Goal: Transaction & Acquisition: Purchase product/service

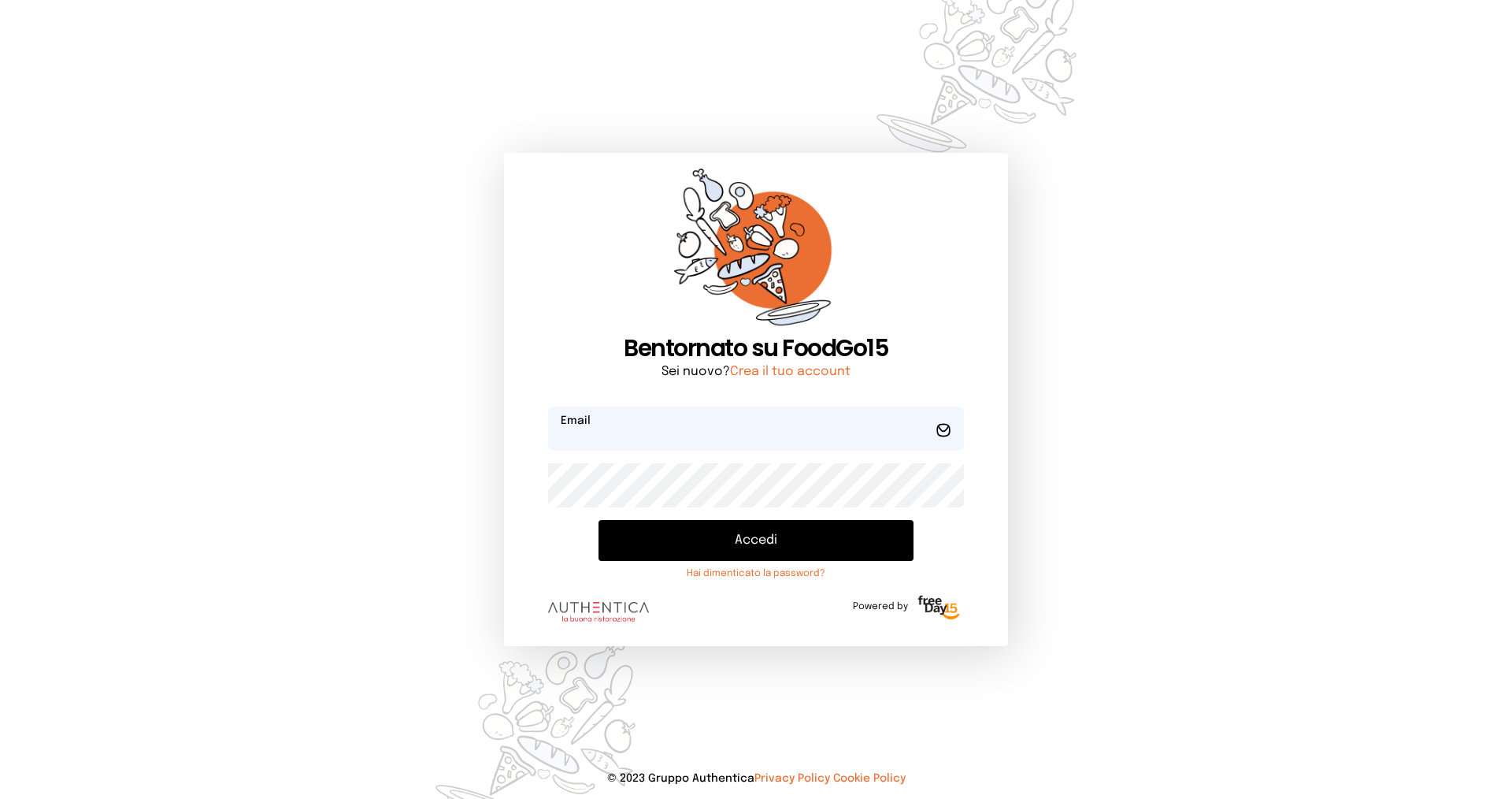
type input "**********"
click at [706, 551] on button "Accedi" at bounding box center [756, 540] width 315 height 41
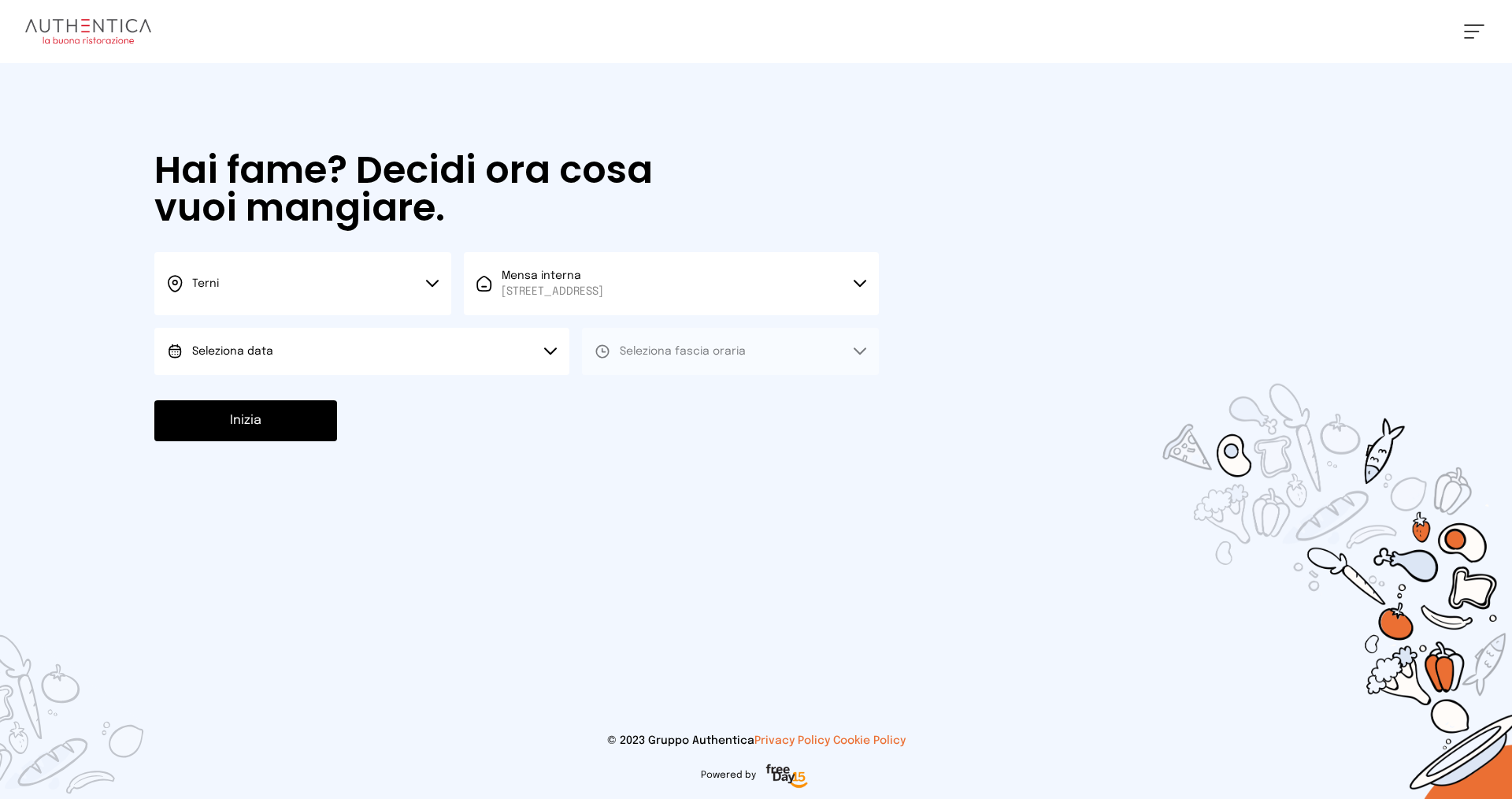
click at [342, 355] on button "Seleziona data" at bounding box center [361, 351] width 415 height 47
click at [269, 394] on span "[DATE], [DATE]" at bounding box center [230, 395] width 77 height 16
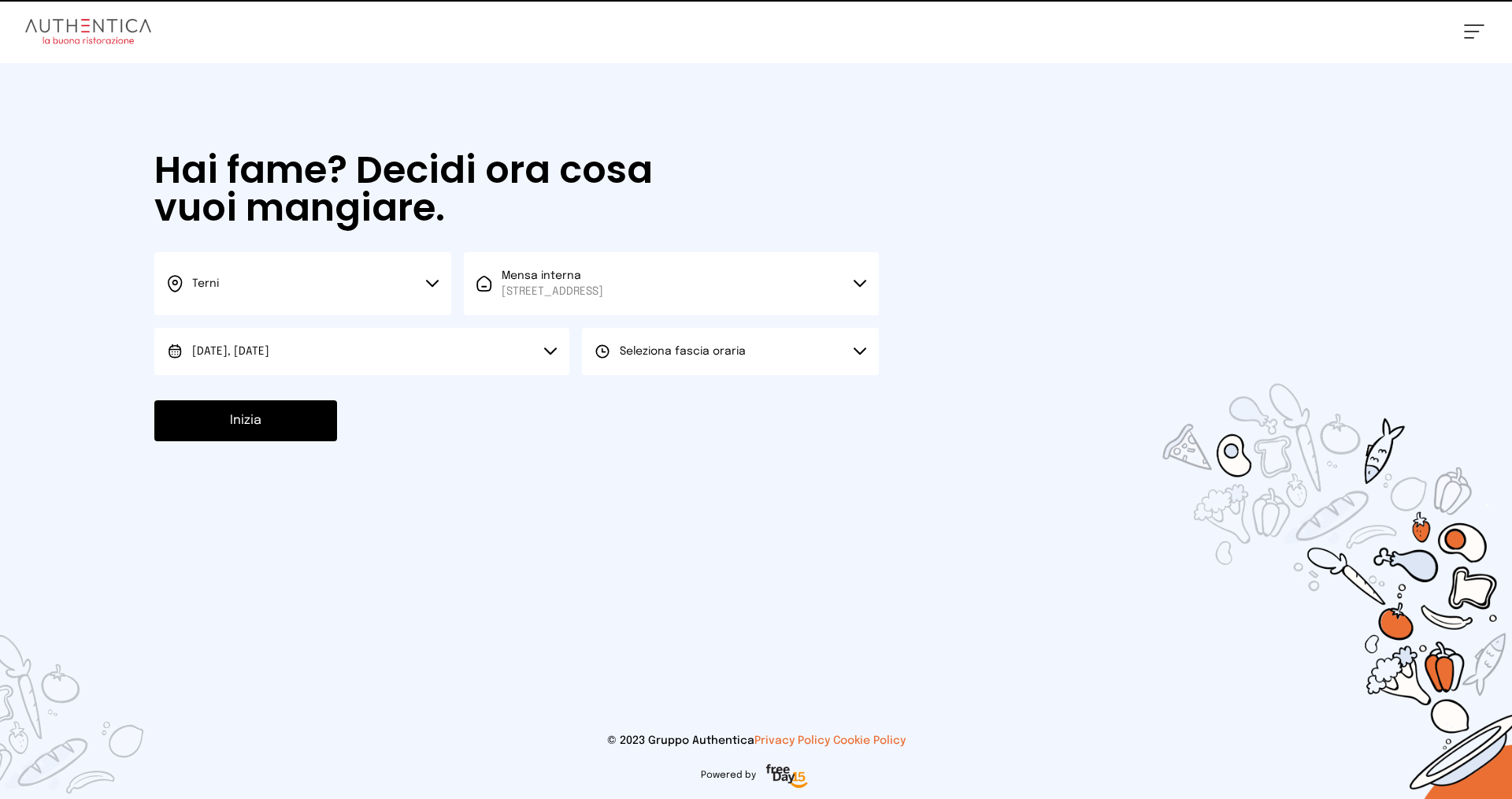
click at [738, 353] on span "Seleziona fascia oraria" at bounding box center [683, 352] width 126 height 11
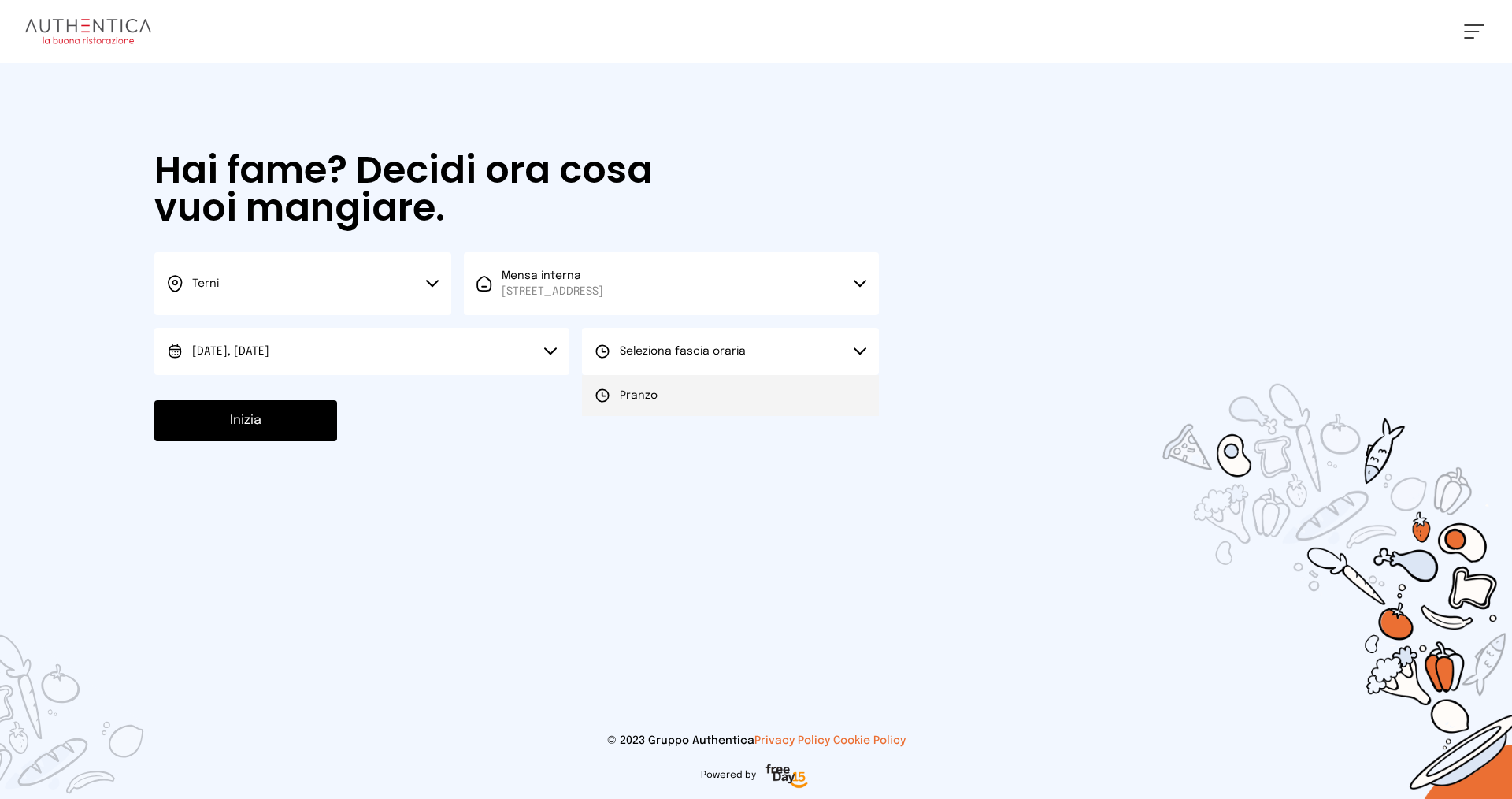
click at [697, 397] on li "Pranzo" at bounding box center [730, 395] width 297 height 41
click at [282, 432] on button "Inizia" at bounding box center [245, 420] width 183 height 41
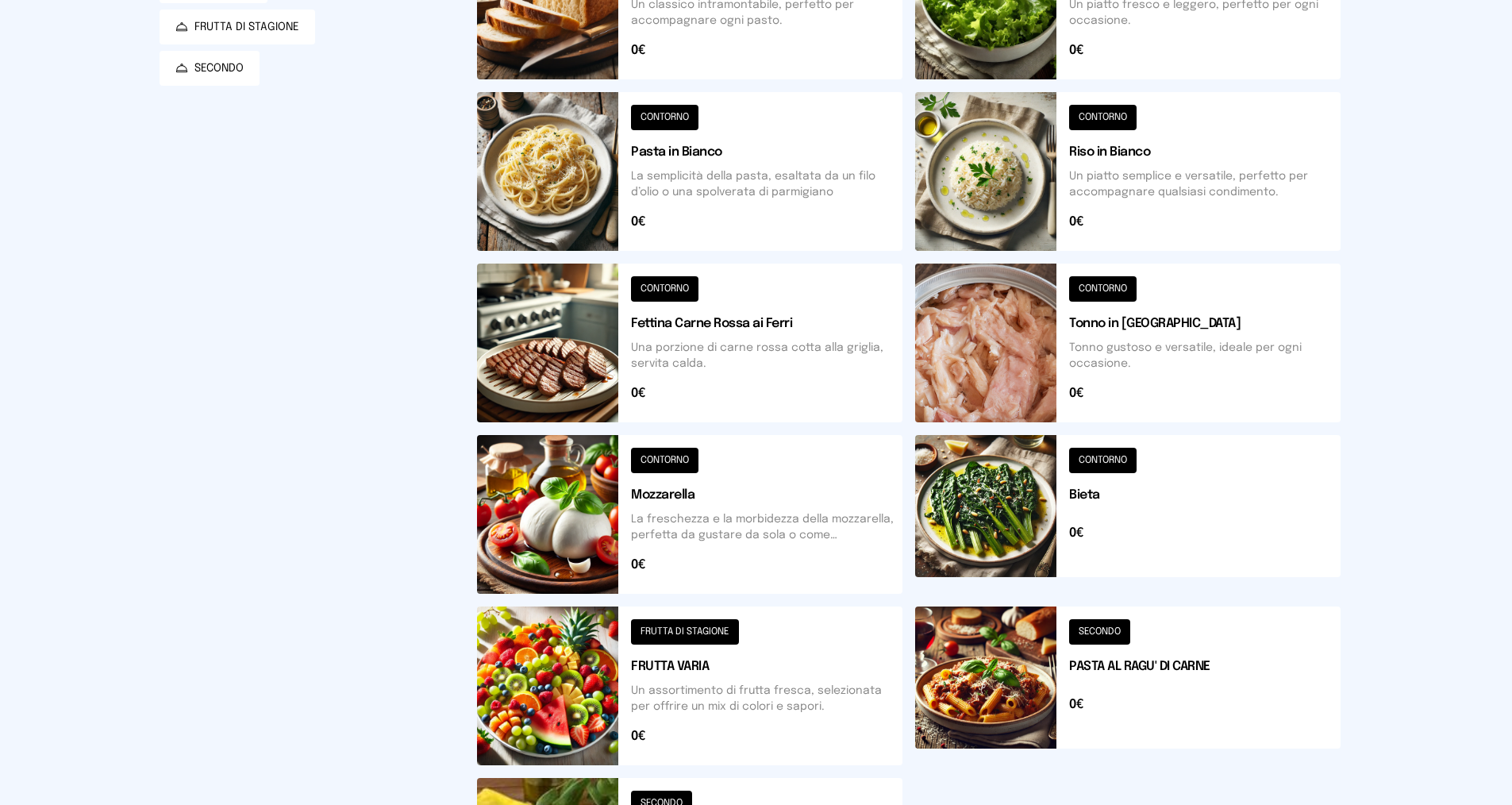
scroll to position [478, 0]
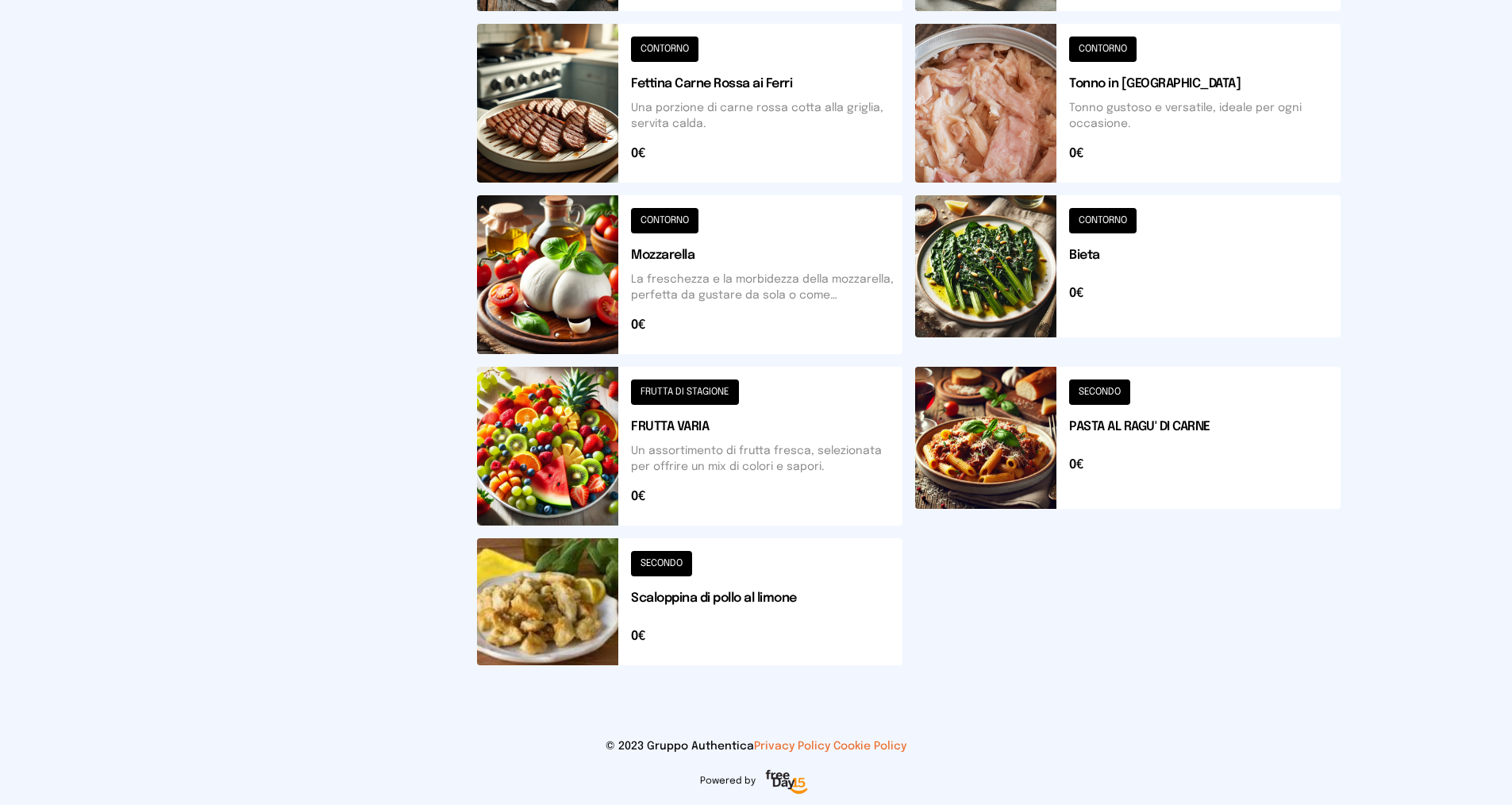
click at [763, 615] on button at bounding box center [689, 601] width 425 height 127
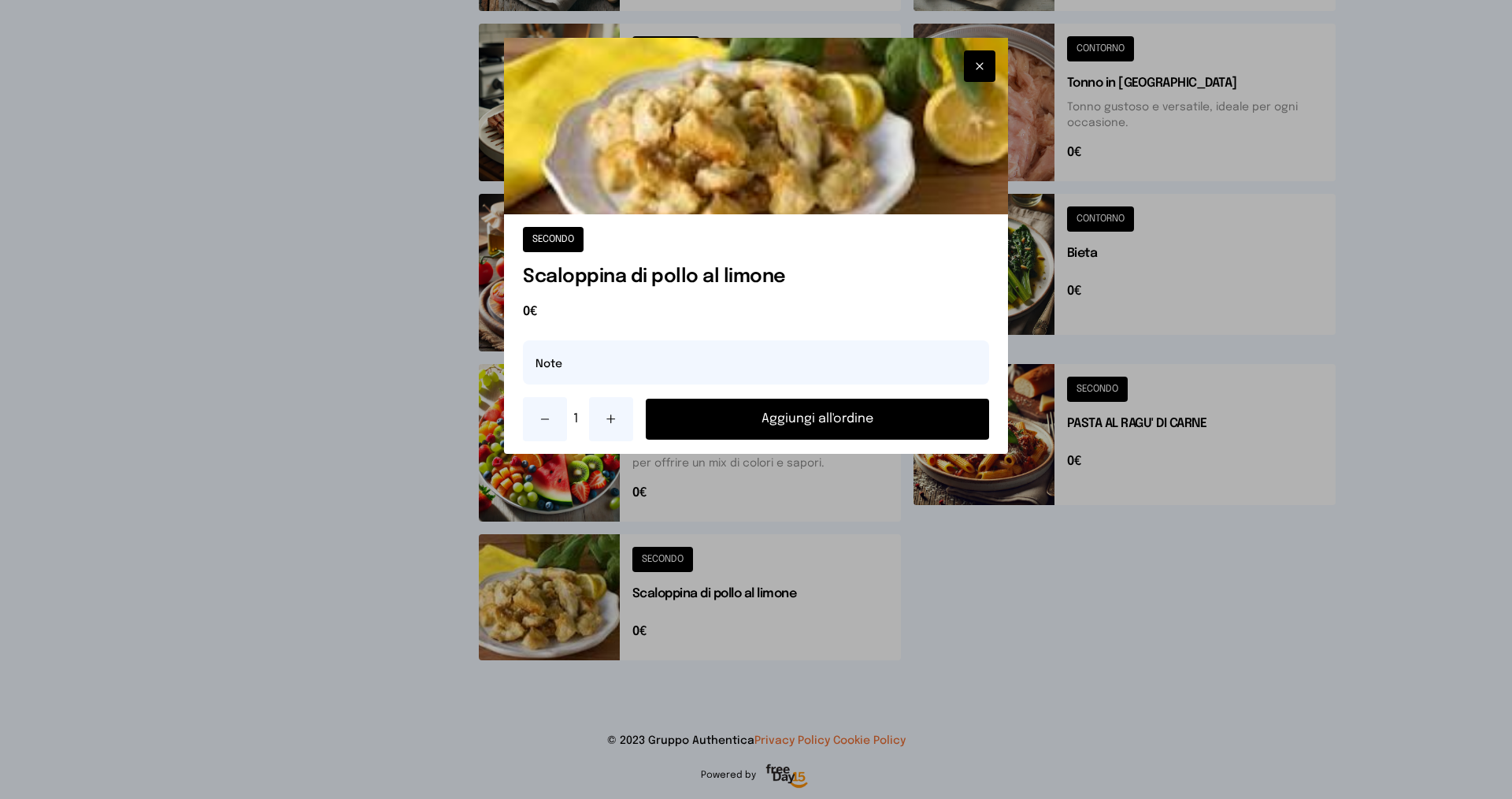
click at [858, 413] on button "Aggiungi all'ordine" at bounding box center [817, 419] width 343 height 41
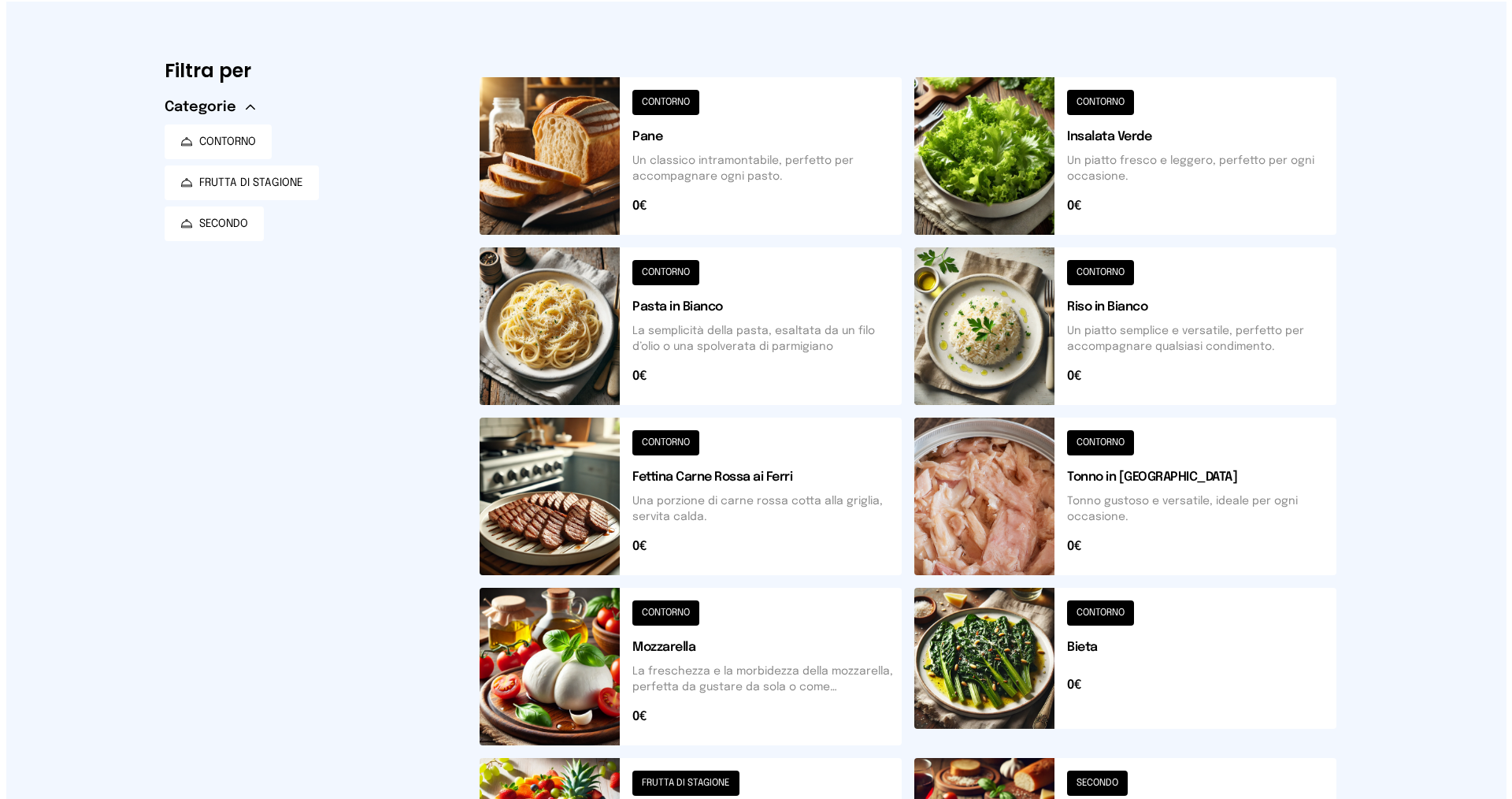
scroll to position [0, 0]
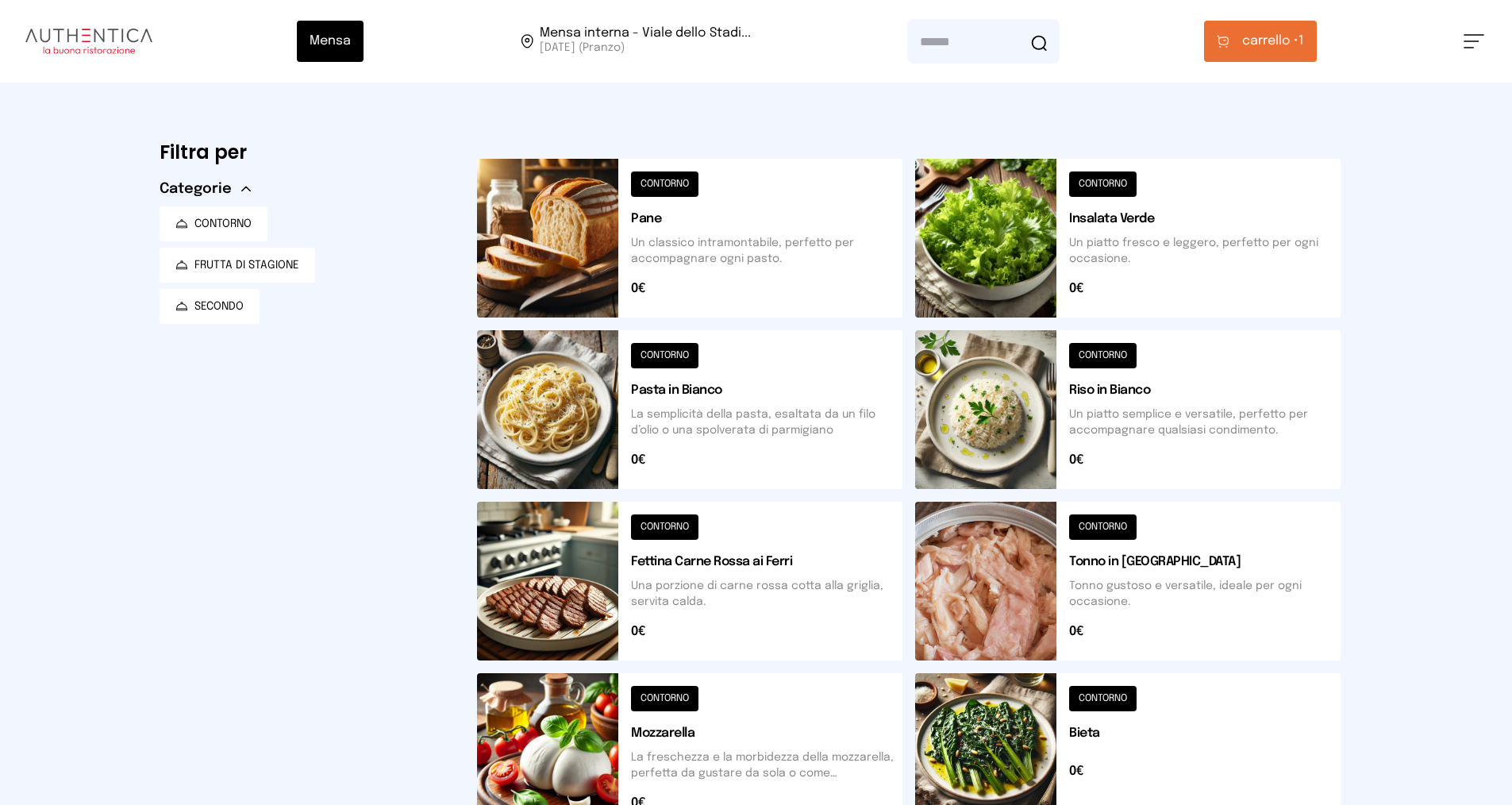
click at [1254, 46] on span "carrello •" at bounding box center [1270, 41] width 56 height 19
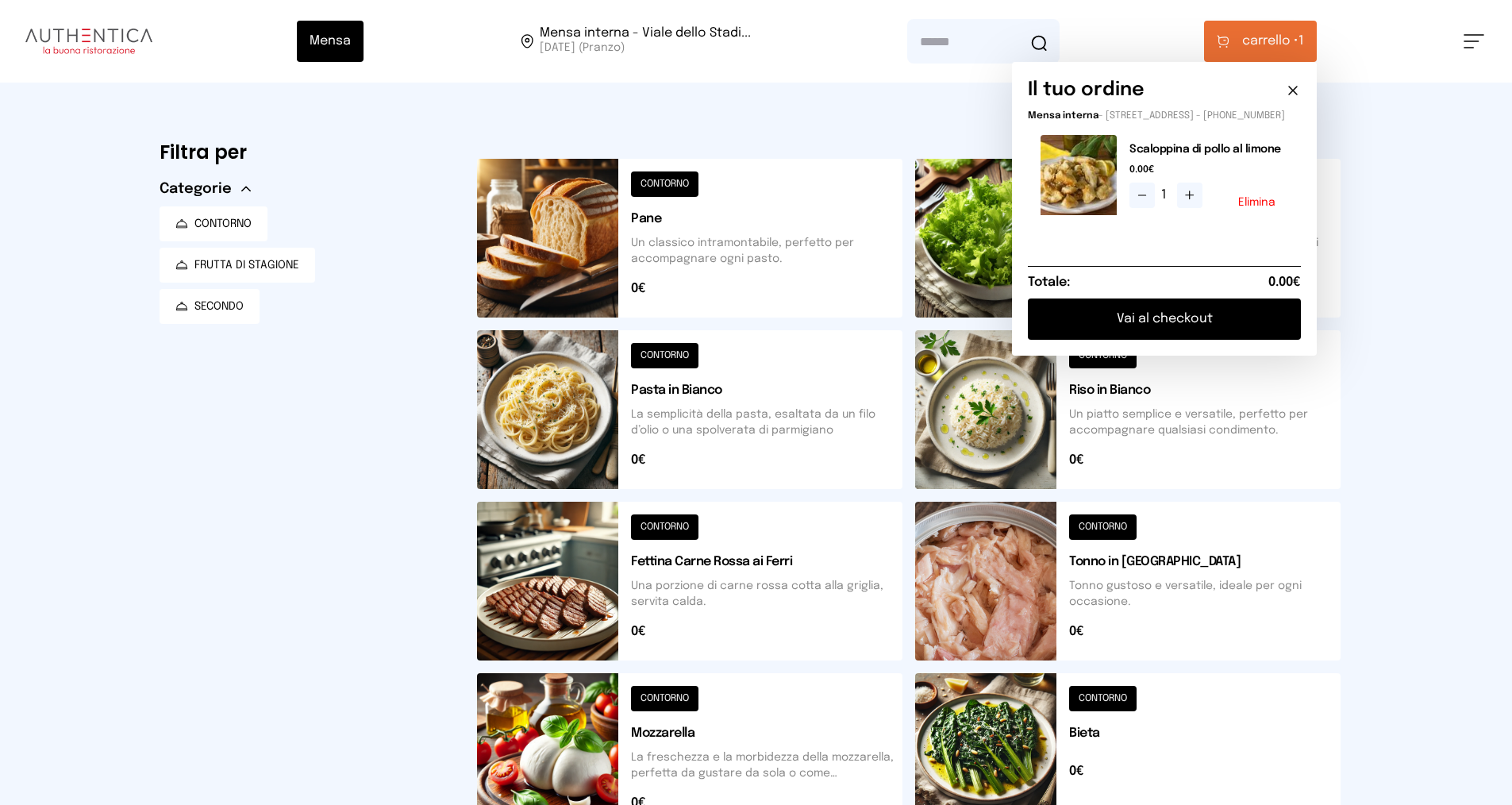
click at [1166, 329] on button "Vai al checkout" at bounding box center [1164, 319] width 273 height 41
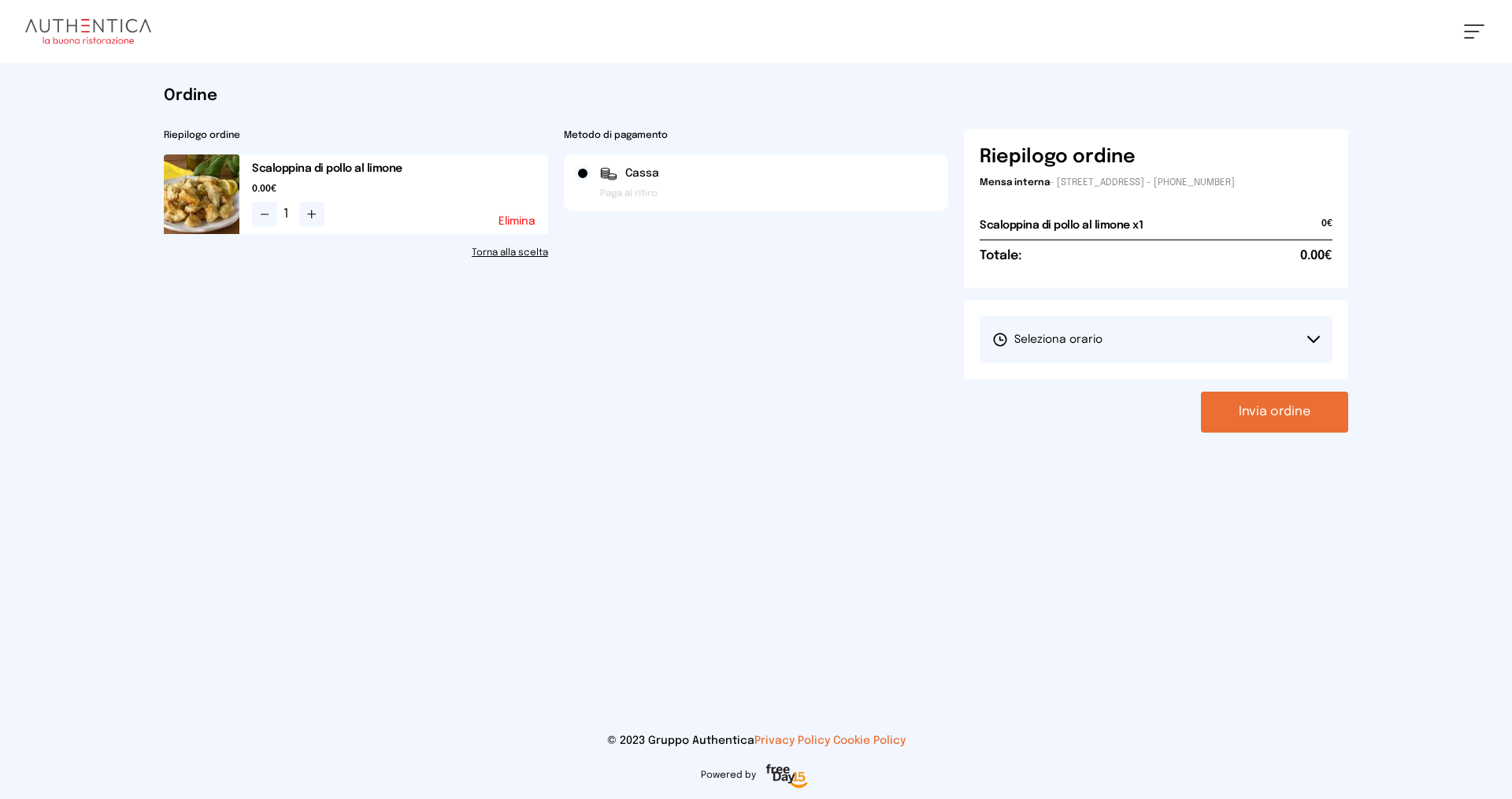
click at [1101, 325] on button "Seleziona orario" at bounding box center [1156, 339] width 352 height 47
click at [1085, 375] on li "1° Turno (13:00 - 15:00)" at bounding box center [1156, 383] width 352 height 41
click at [1299, 418] on button "Invia ordine" at bounding box center [1274, 412] width 147 height 41
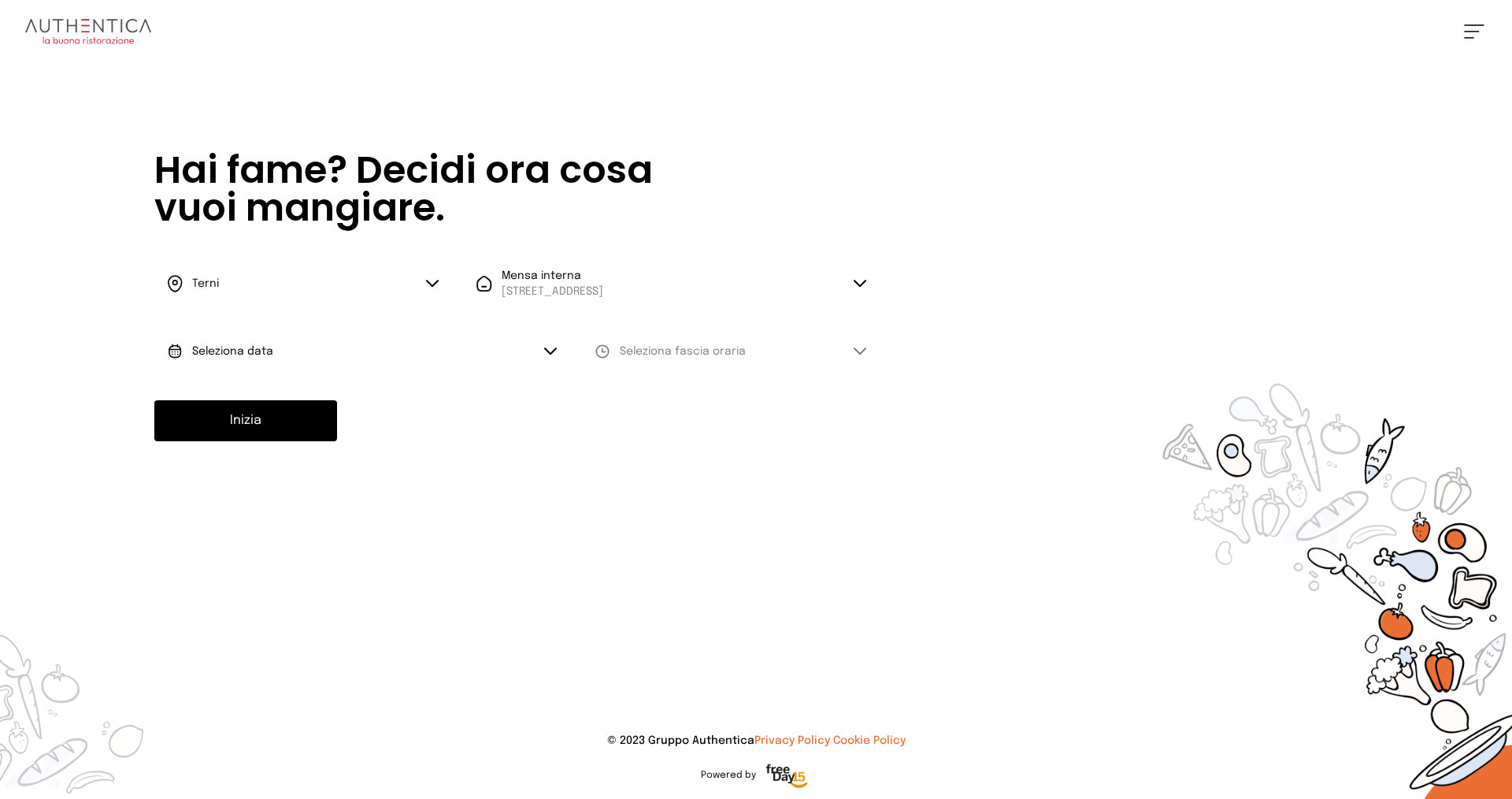
click at [226, 352] on span "Seleziona data" at bounding box center [232, 352] width 81 height 11
drag, startPoint x: 249, startPoint y: 413, endPoint x: 252, endPoint y: 397, distance: 16.3
click at [250, 406] on li "[DATE], [DATE]" at bounding box center [361, 395] width 415 height 41
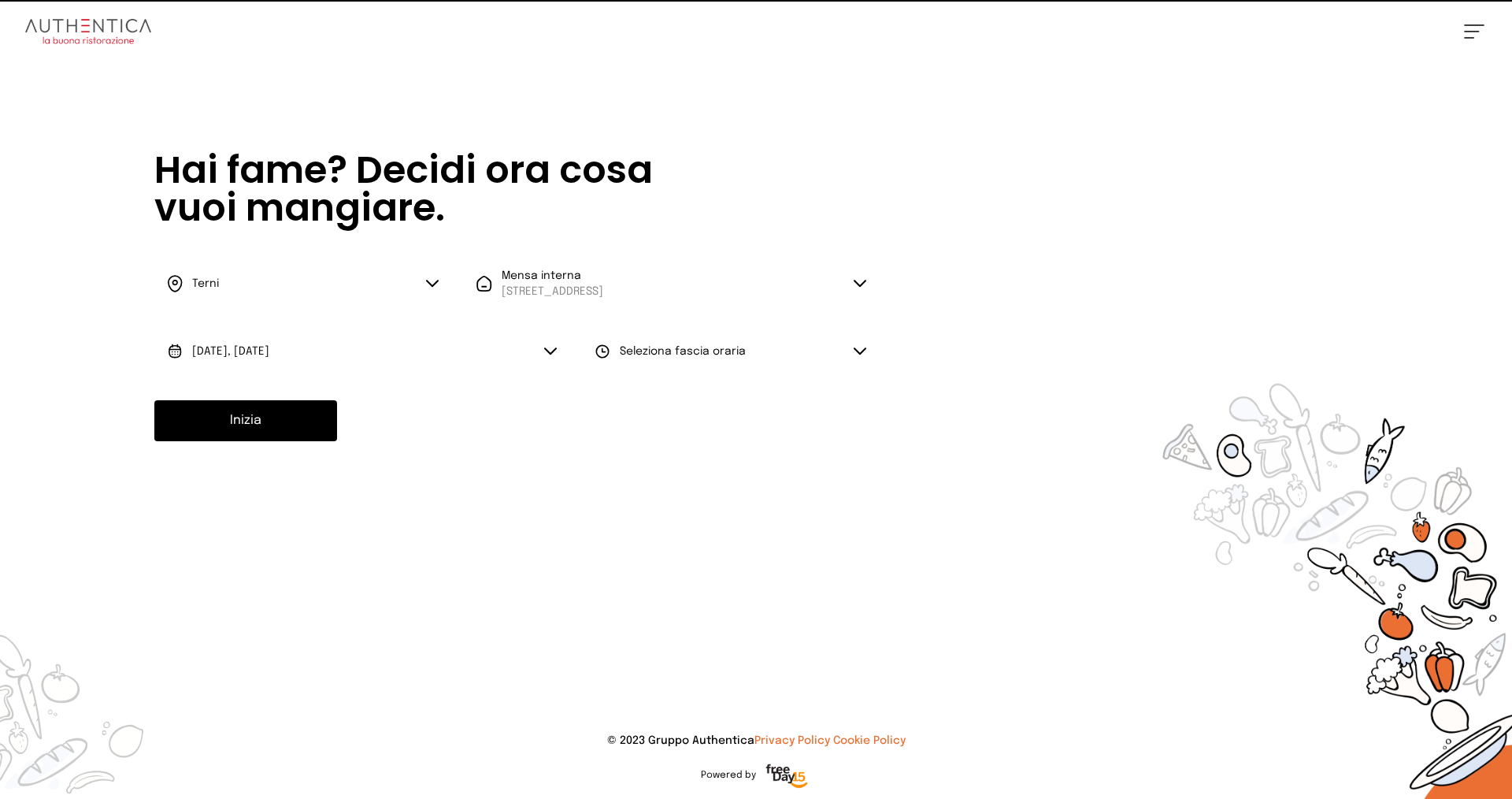
click at [737, 360] on button "Seleziona fascia oraria" at bounding box center [730, 351] width 297 height 47
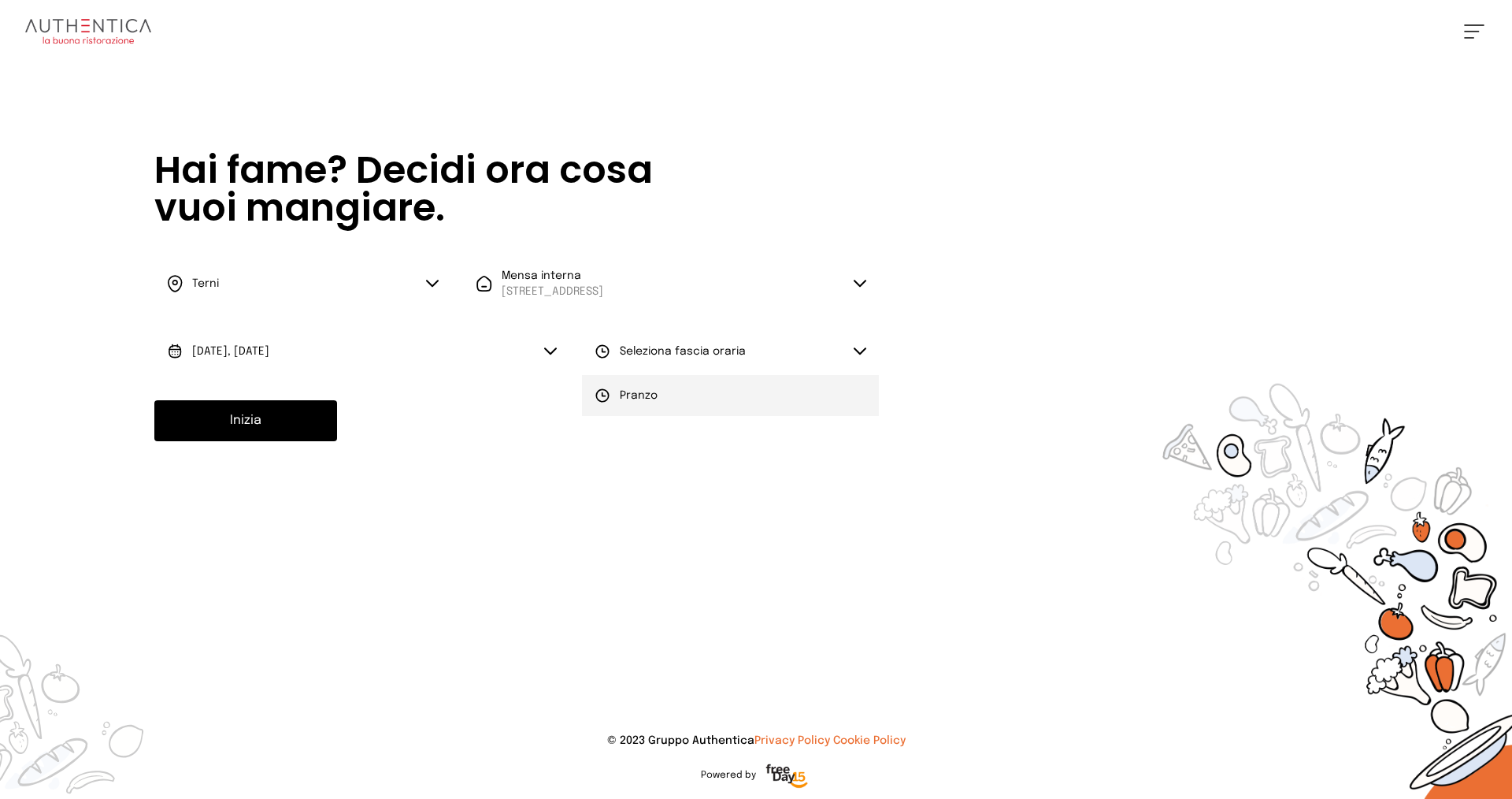
click at [666, 402] on li "Pranzo" at bounding box center [730, 395] width 297 height 41
click at [283, 425] on button "Inizia" at bounding box center [245, 420] width 183 height 41
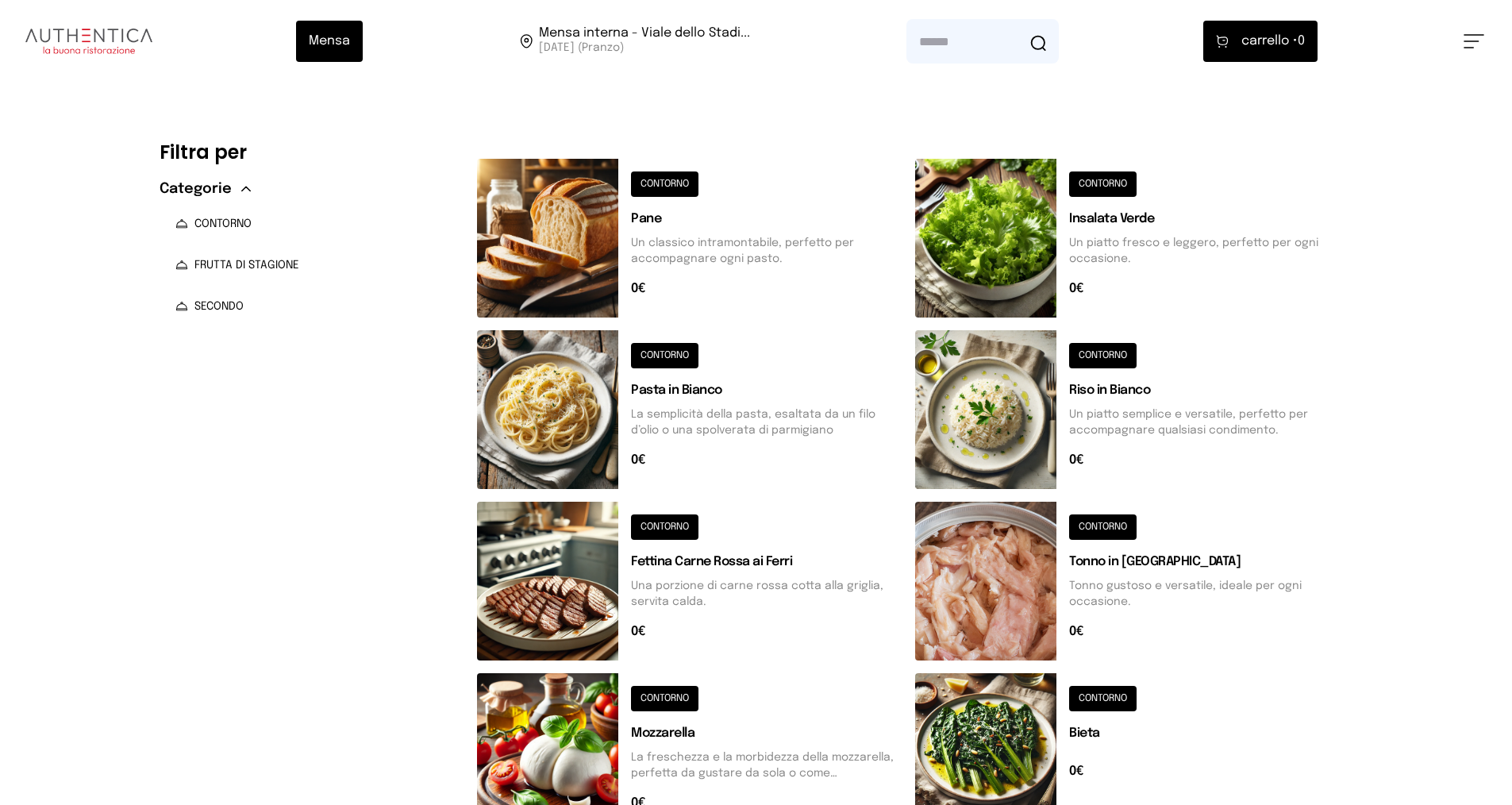
click at [1476, 36] on button at bounding box center [1474, 40] width 21 height 14
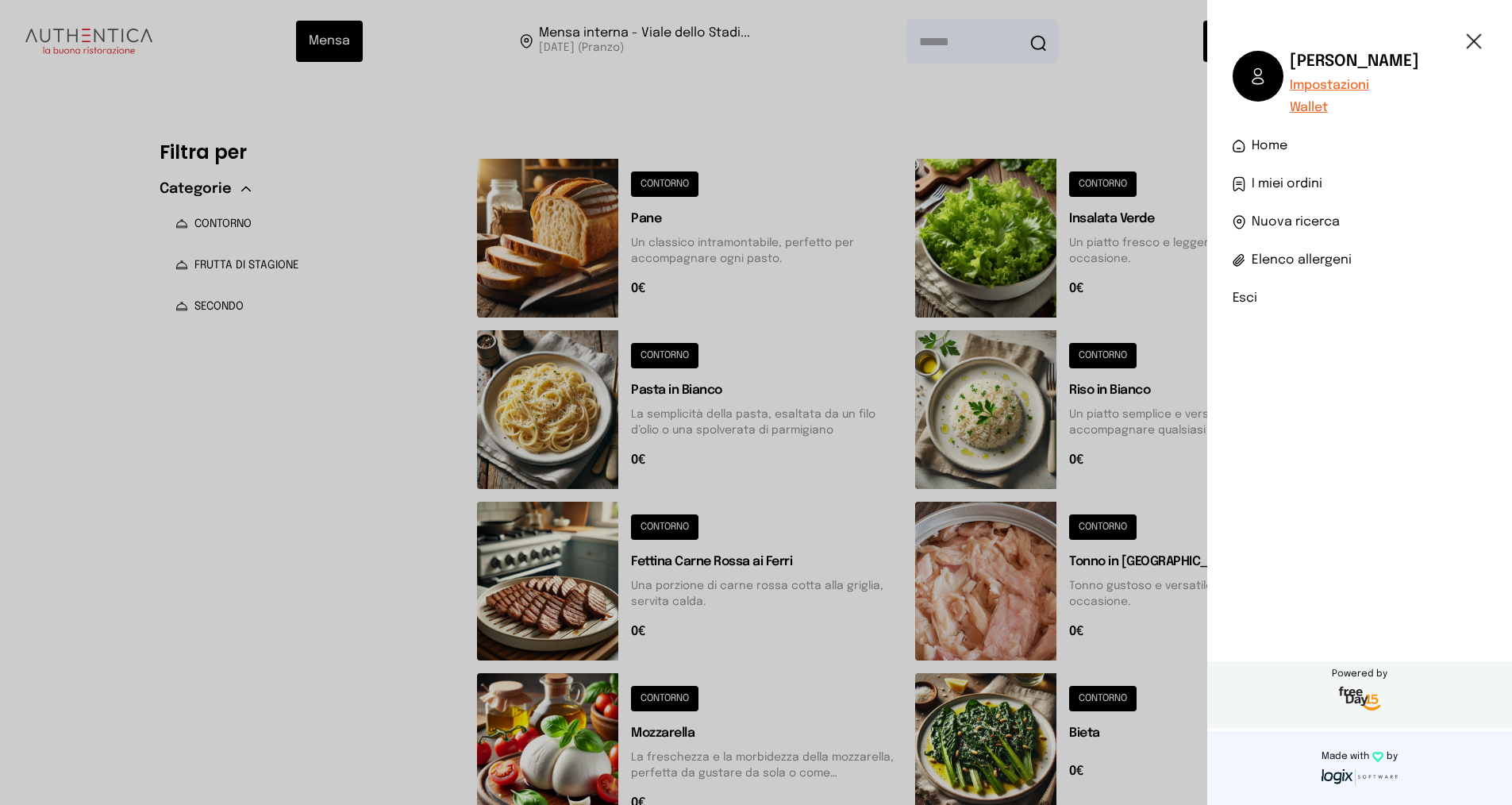
click at [1284, 177] on span "I miei ordini" at bounding box center [1288, 184] width 71 height 19
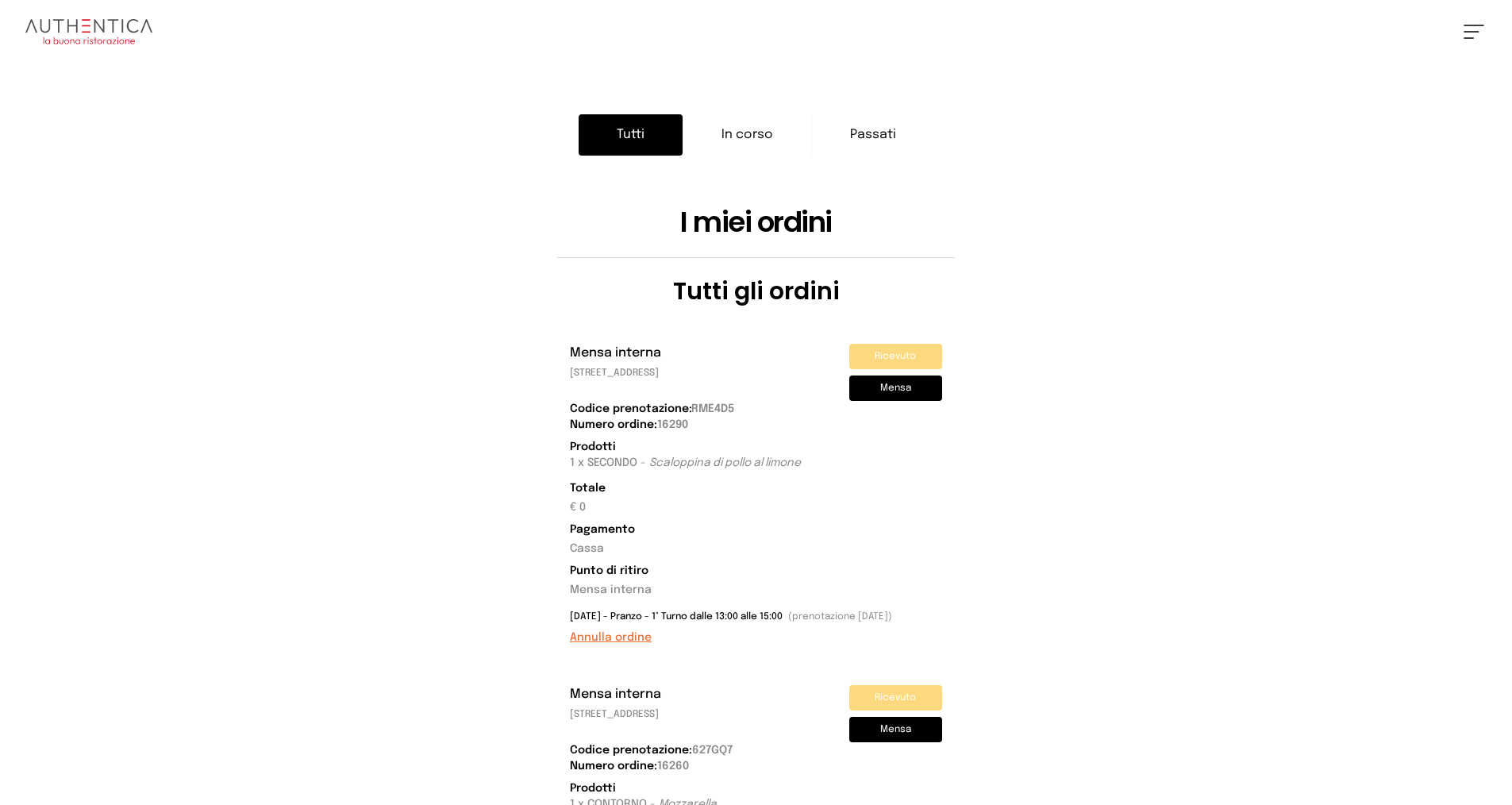
click at [621, 633] on button "Annulla ordine" at bounding box center [610, 637] width 81 height 16
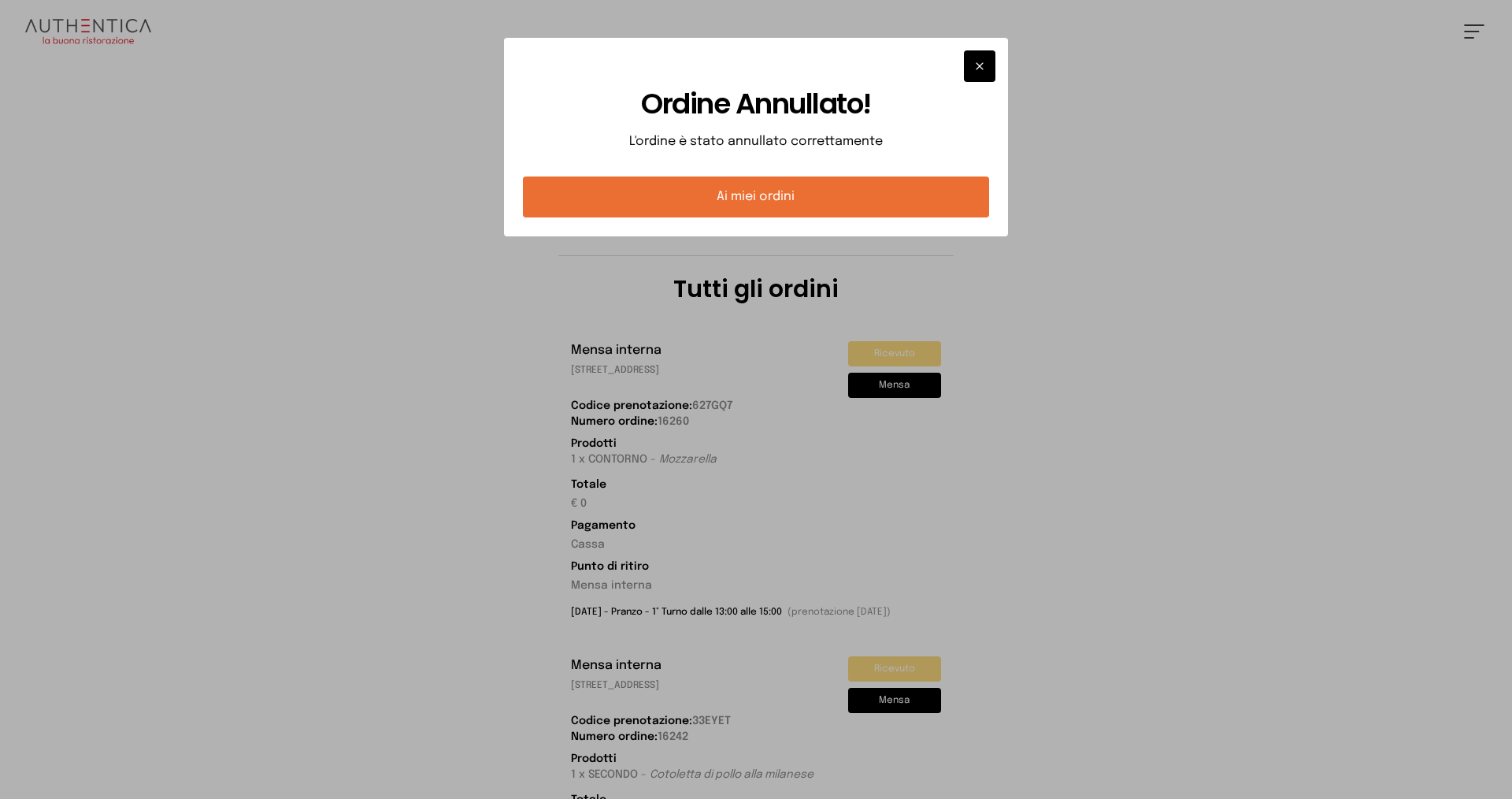
click at [977, 70] on icon "button" at bounding box center [980, 66] width 13 height 16
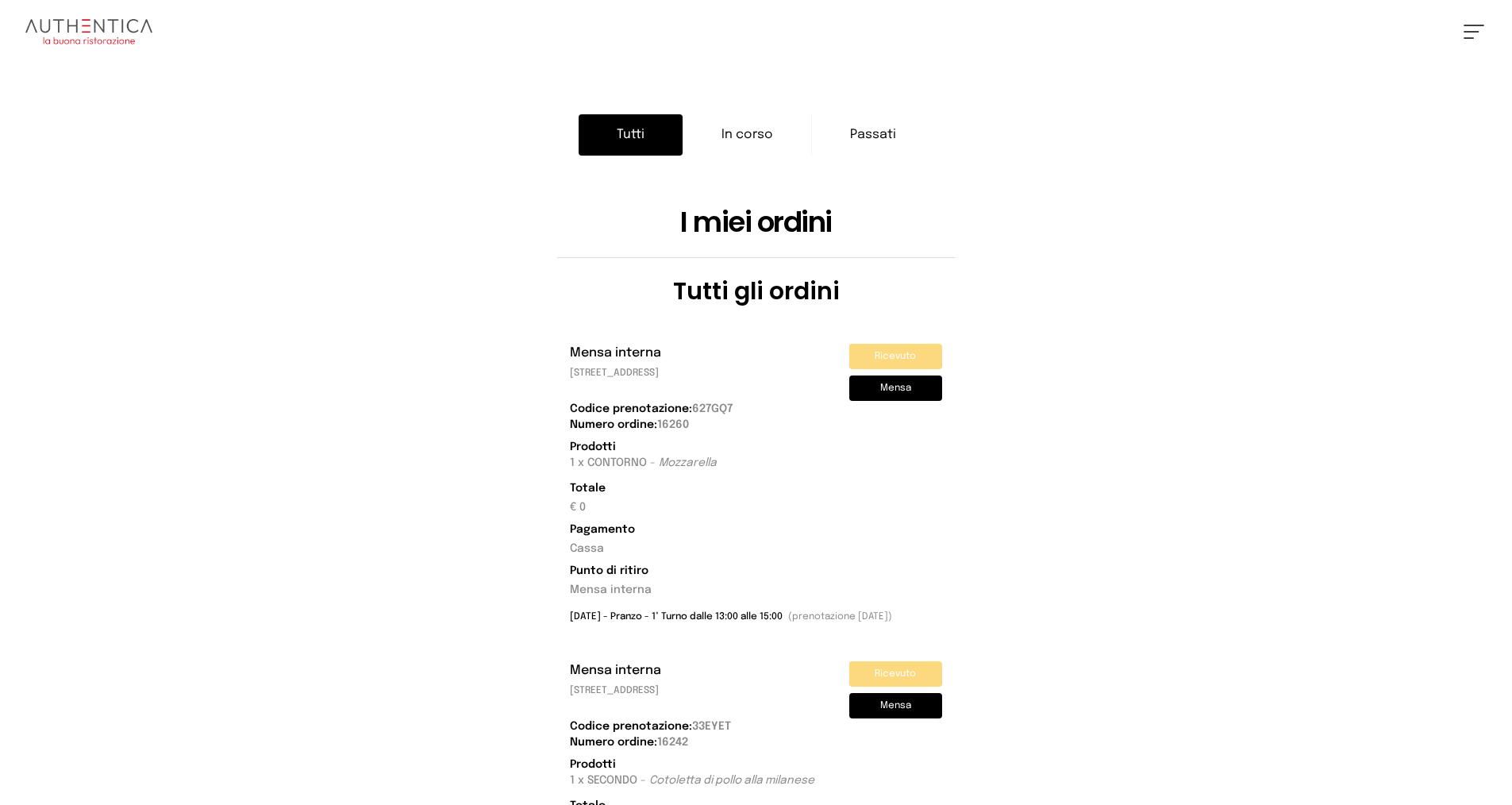
click at [1468, 29] on button at bounding box center [1474, 31] width 21 height 14
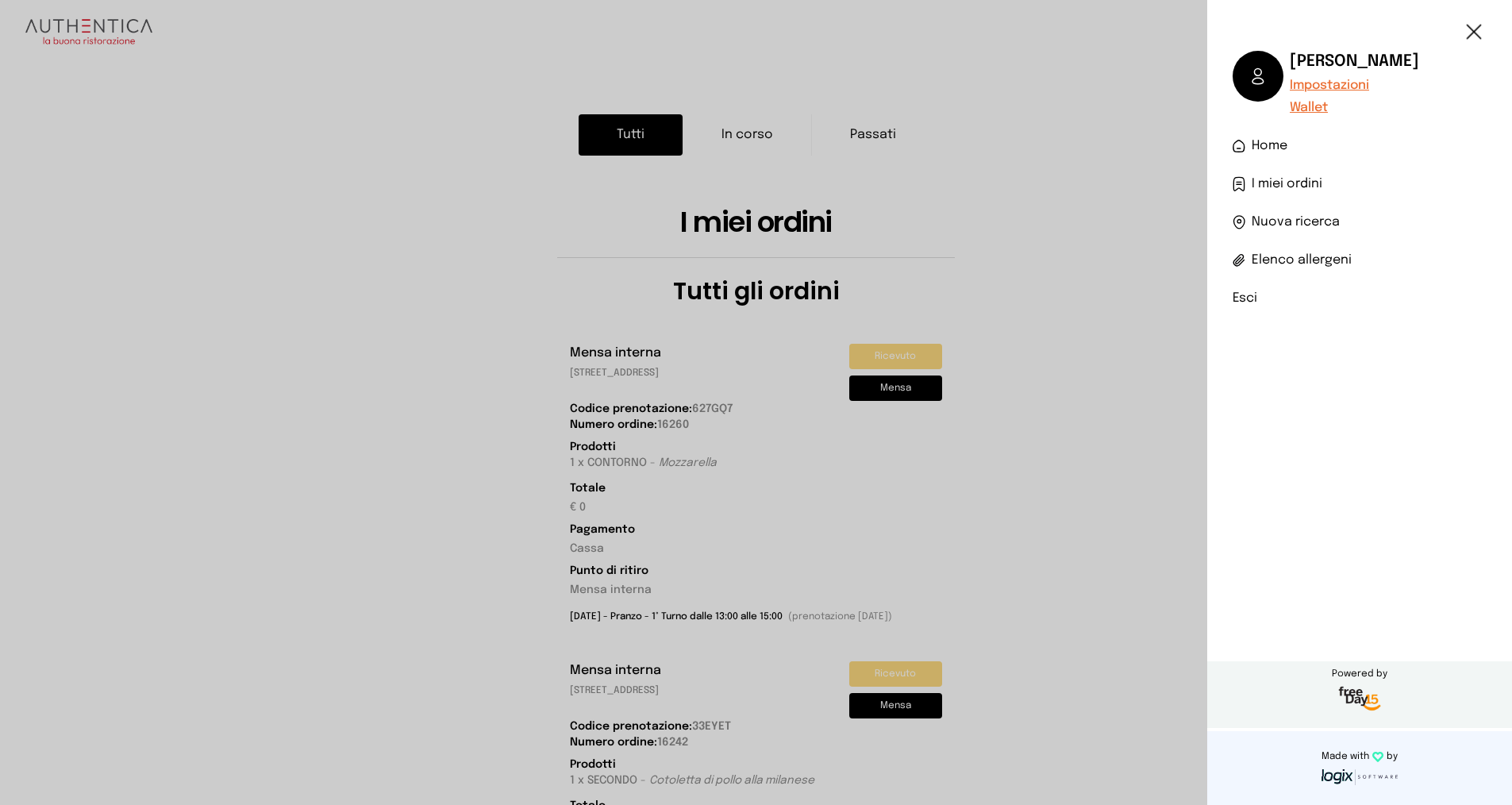
click at [1275, 145] on span "Home" at bounding box center [1270, 146] width 36 height 19
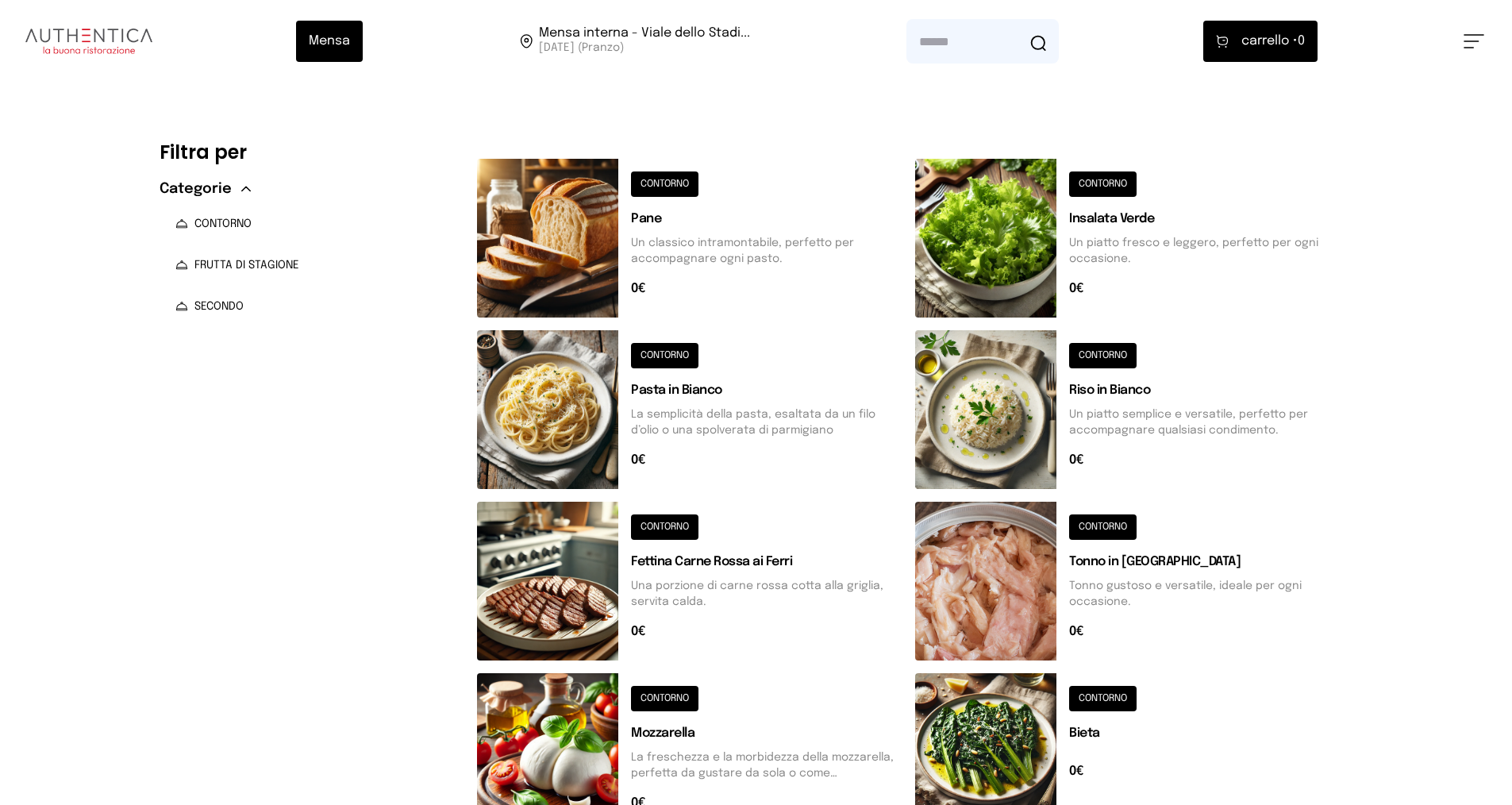
click at [1130, 407] on button at bounding box center [1128, 410] width 425 height 159
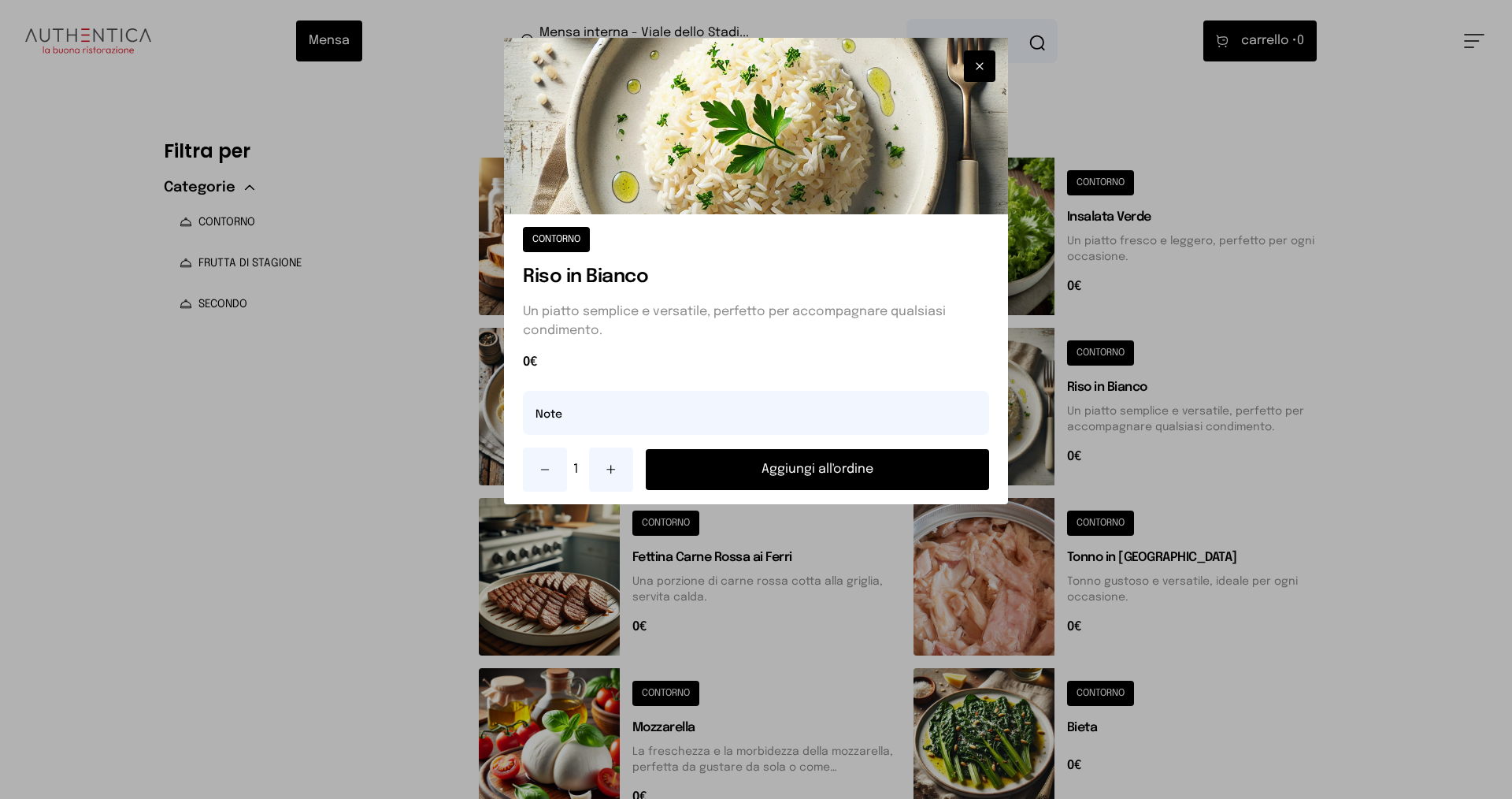
click at [857, 474] on button "Aggiungi all'ordine" at bounding box center [817, 470] width 343 height 41
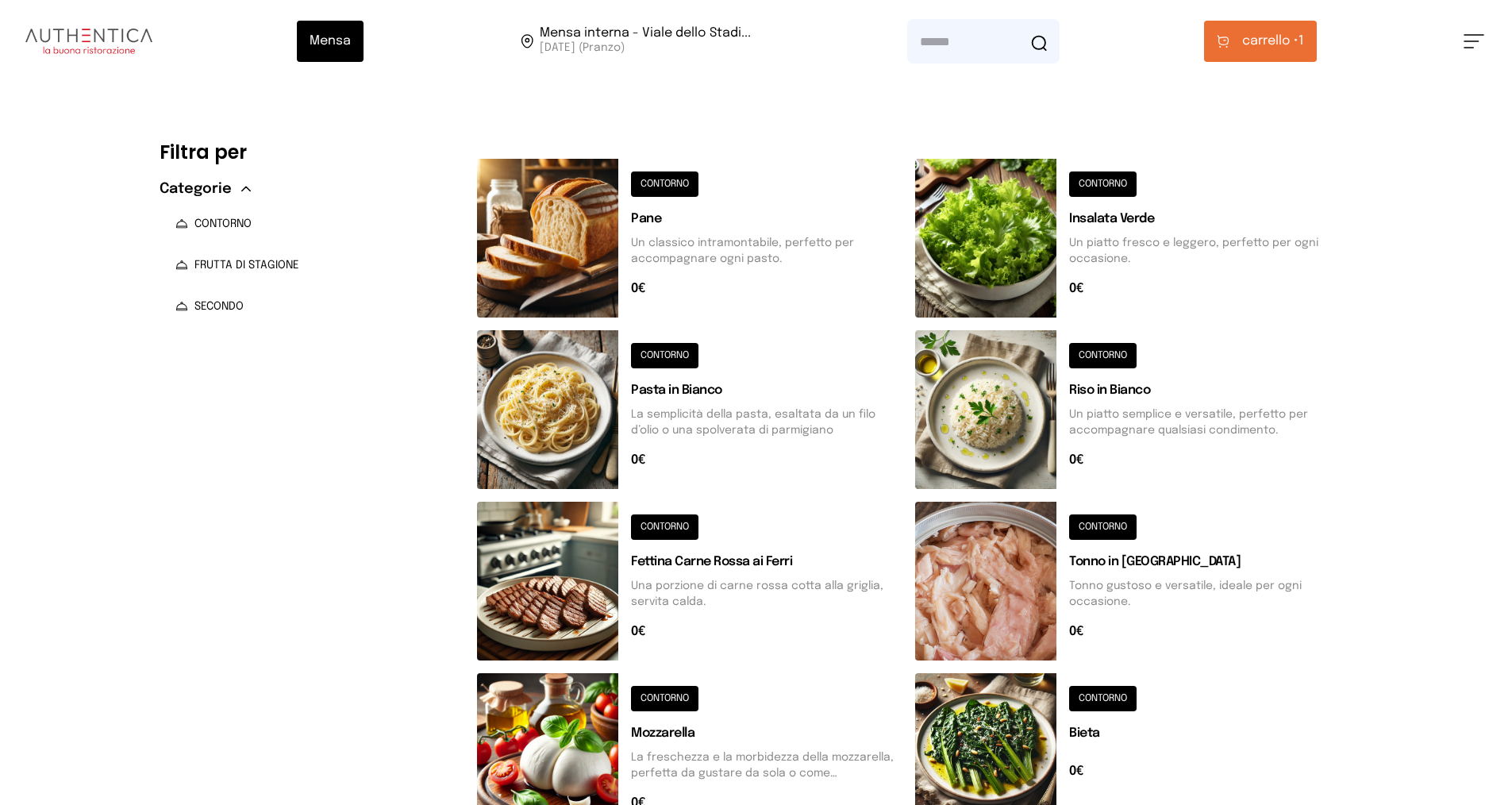
click at [1247, 42] on span "carrello •" at bounding box center [1270, 41] width 56 height 19
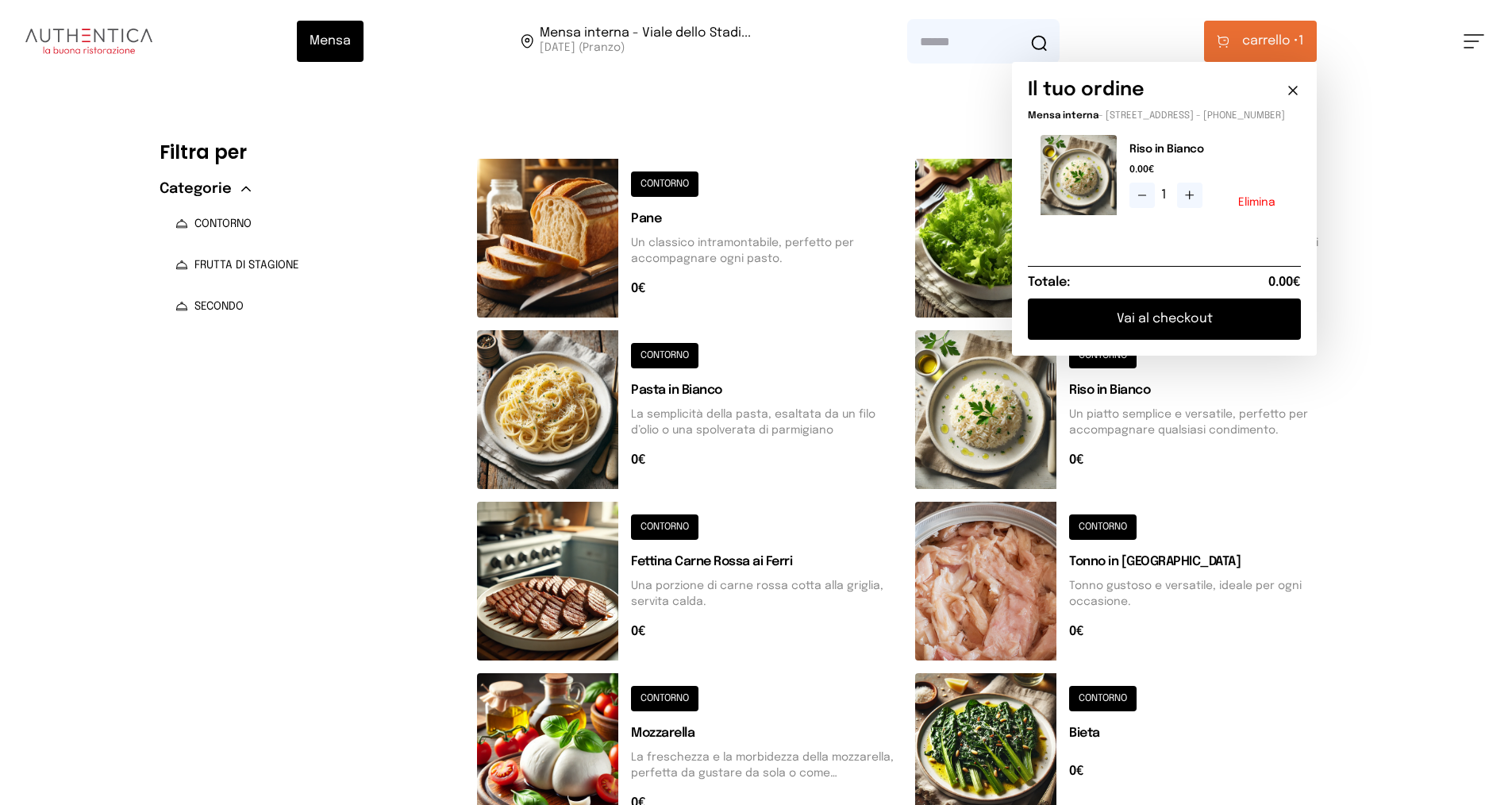
click at [1142, 338] on button "Vai al checkout" at bounding box center [1164, 319] width 273 height 41
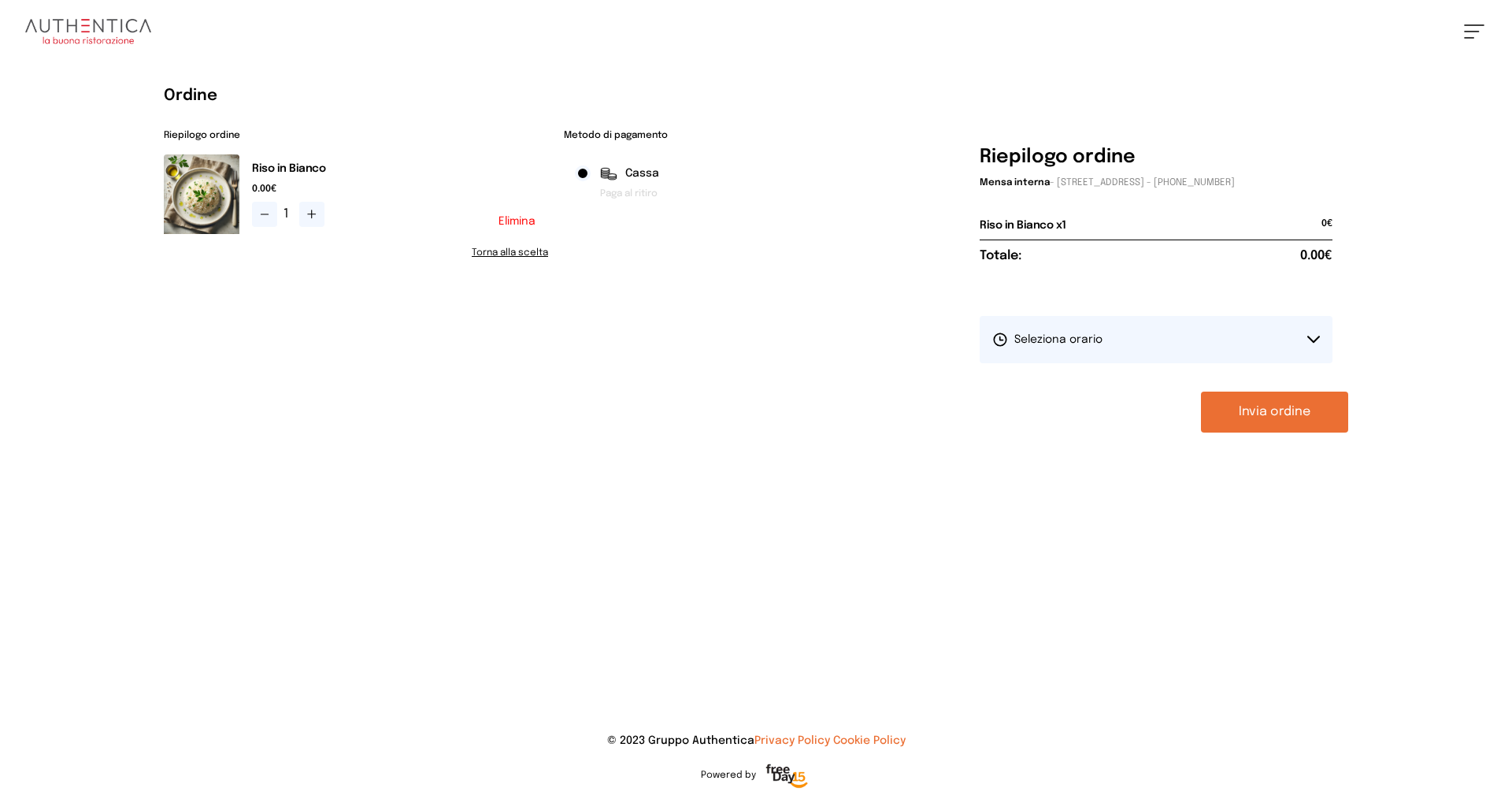
click at [1117, 343] on button "Seleziona orario" at bounding box center [1156, 339] width 352 height 47
click at [1029, 373] on li "1° Turno (13:00 - 15:00)" at bounding box center [1156, 383] width 352 height 41
drag, startPoint x: 1246, startPoint y: 398, endPoint x: 1263, endPoint y: 409, distance: 20.2
click at [1262, 409] on button "Invia ordine" at bounding box center [1274, 412] width 147 height 41
